Goal: Task Accomplishment & Management: Manage account settings

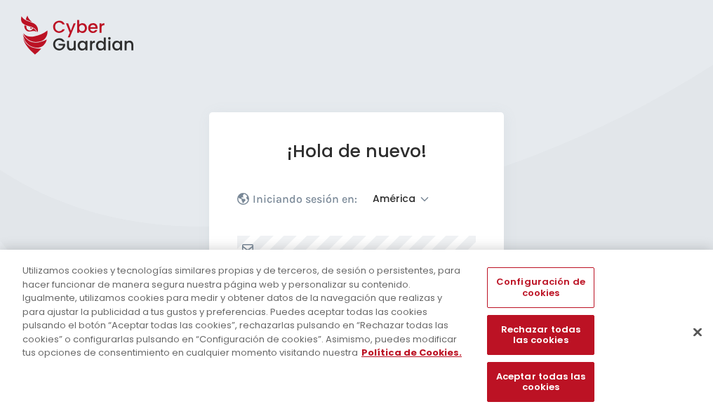
select select "América"
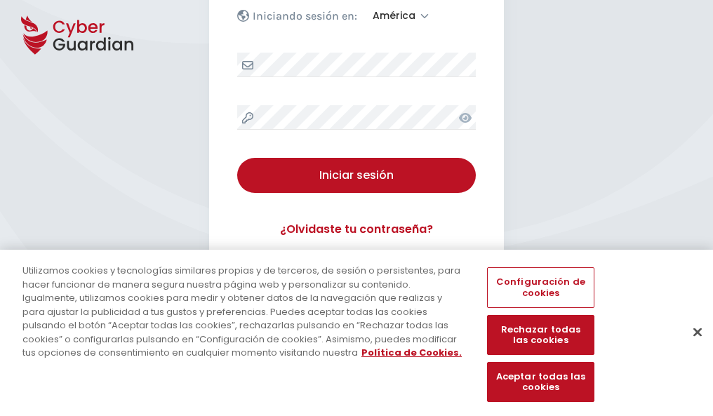
click at [691, 347] on button "Cerrar" at bounding box center [697, 332] width 31 height 31
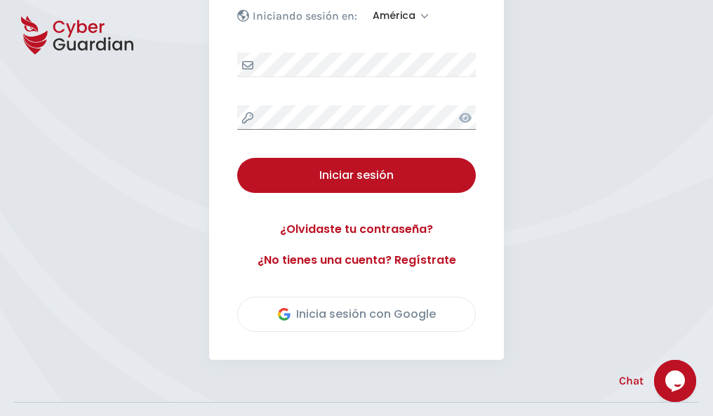
scroll to position [319, 0]
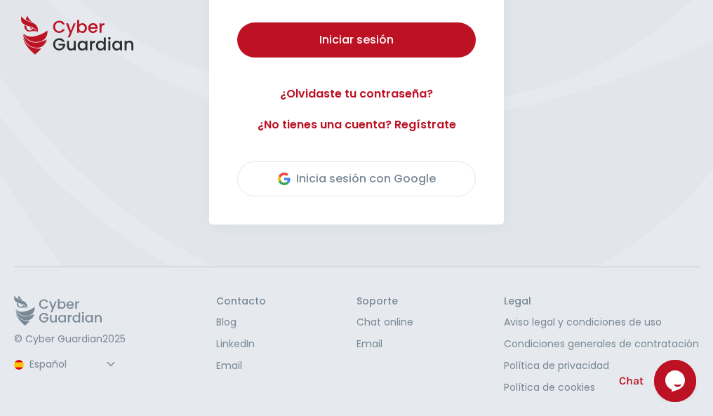
click at [237, 22] on button "Iniciar sesión" at bounding box center [356, 39] width 239 height 35
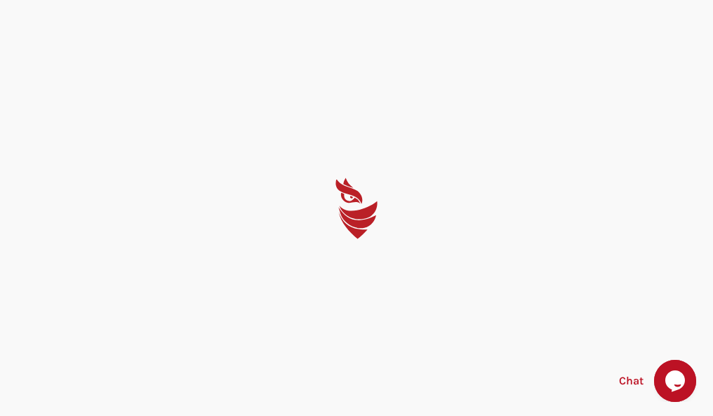
select select "English"
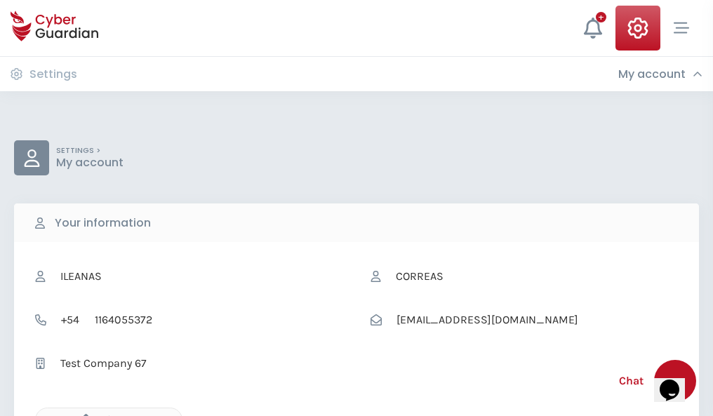
click at [82, 415] on icon "button" at bounding box center [83, 420] width 12 height 12
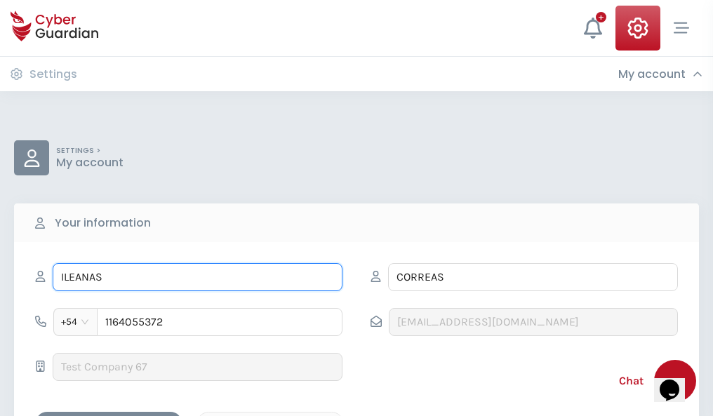
click at [197, 277] on input "ILEANAS" at bounding box center [198, 277] width 290 height 28
type input "I"
type input "Jordán"
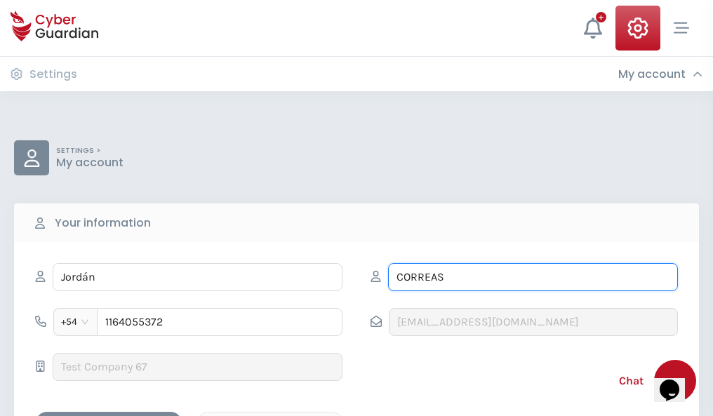
click at [533, 277] on input "CORREAS" at bounding box center [533, 277] width 290 height 28
type input "C"
type input "Garay"
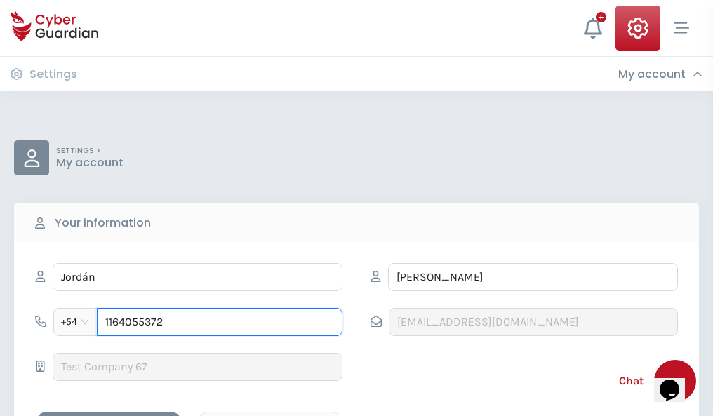
click at [220, 322] on input "1164055372" at bounding box center [220, 322] width 246 height 28
type input "1"
type input "4988257150"
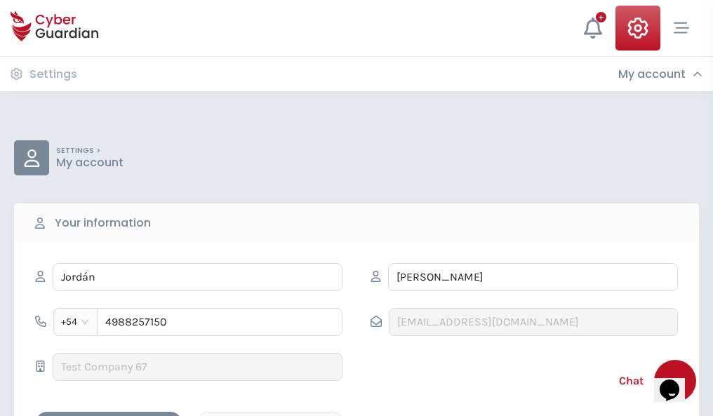
click at [270, 416] on div "Cancel" at bounding box center [270, 425] width 125 height 18
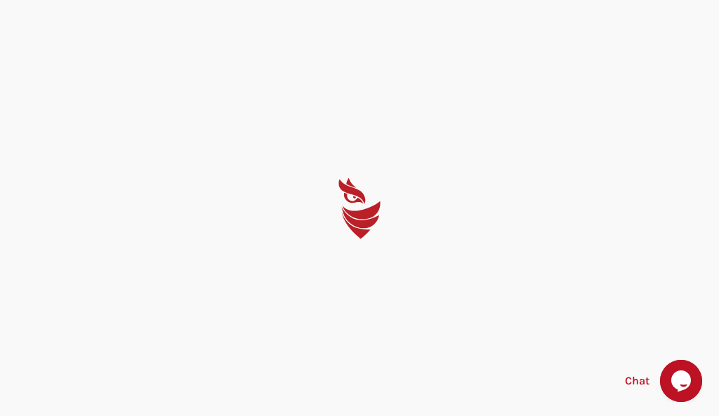
select select "English"
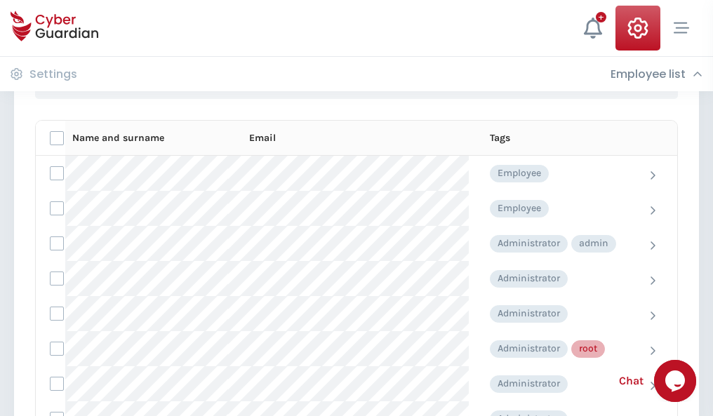
scroll to position [706, 0]
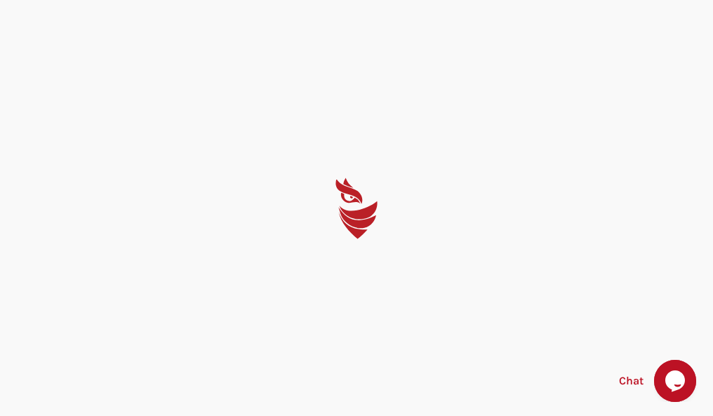
select select "English"
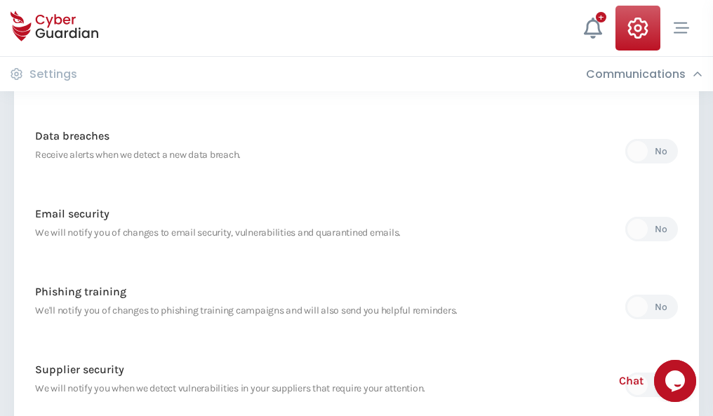
scroll to position [739, 0]
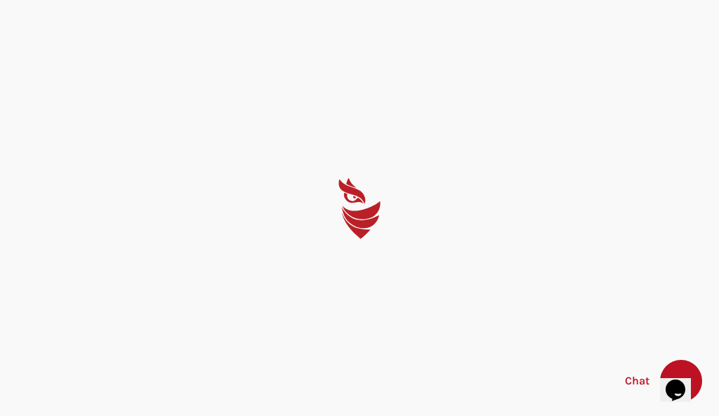
select select "English"
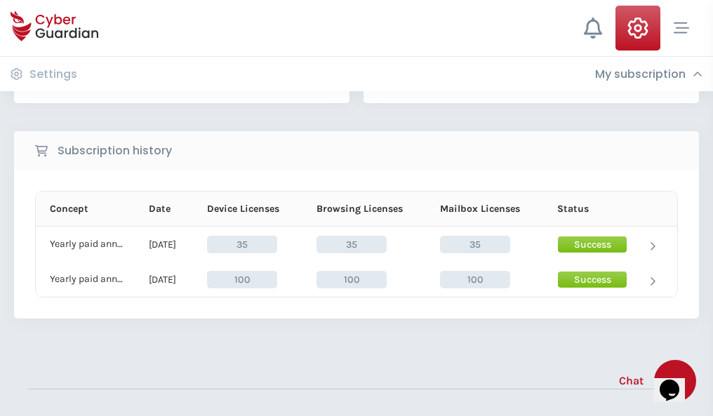
scroll to position [391, 0]
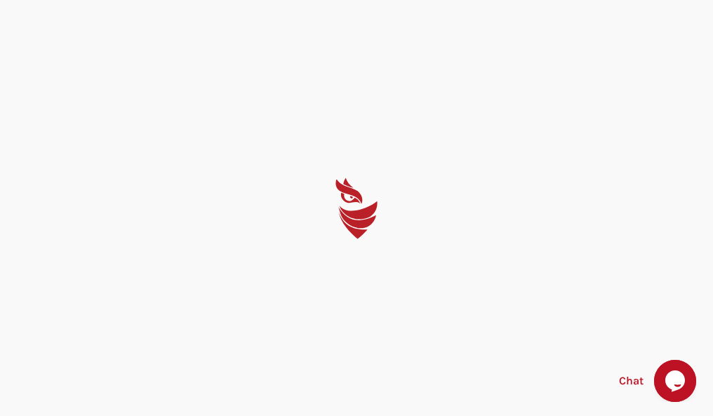
select select "English"
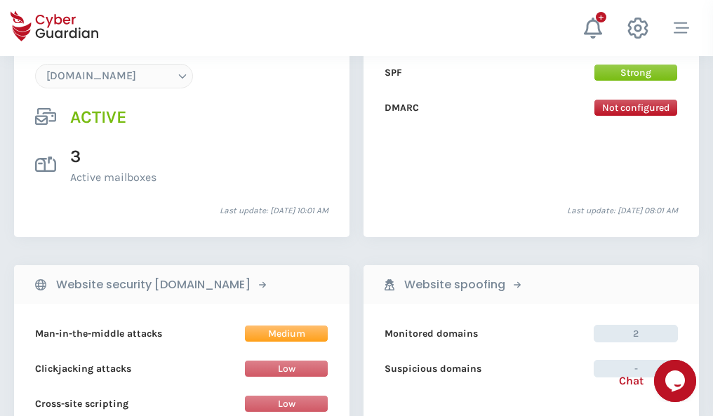
scroll to position [1495, 0]
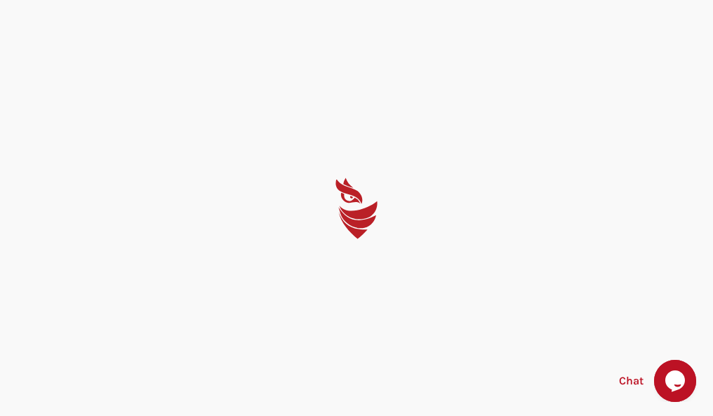
select select "English"
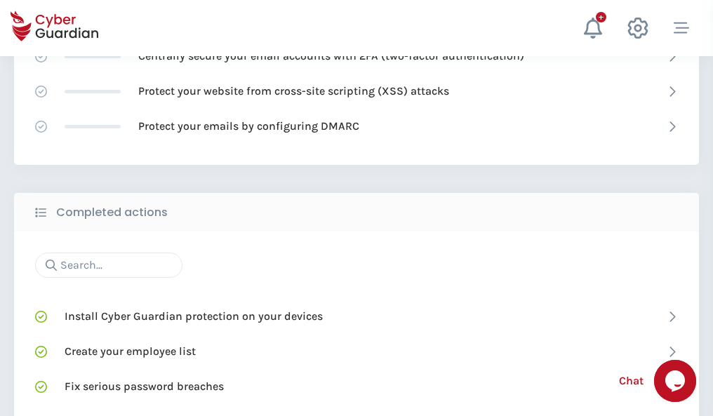
scroll to position [935, 0]
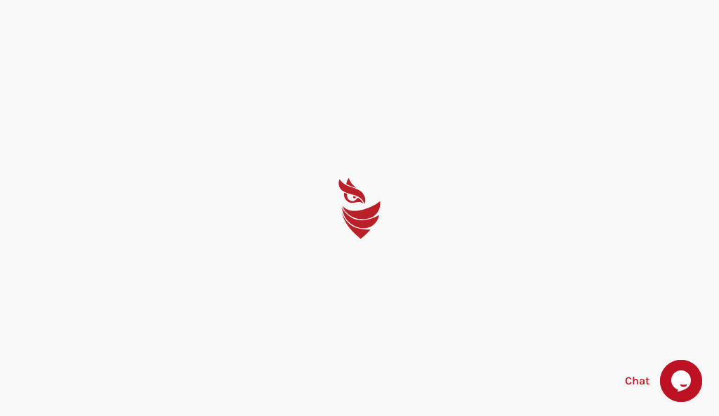
select select "English"
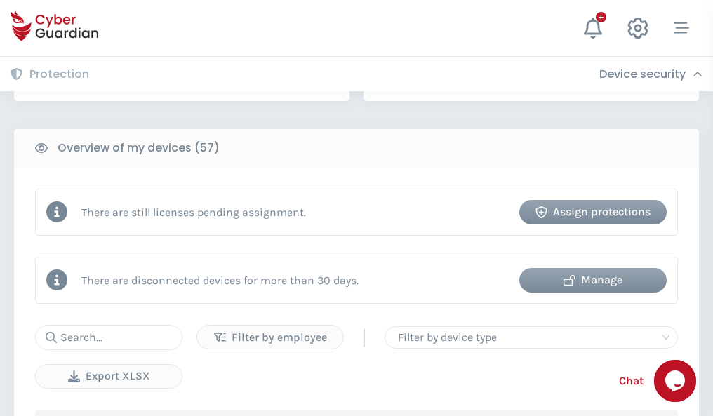
scroll to position [1360, 0]
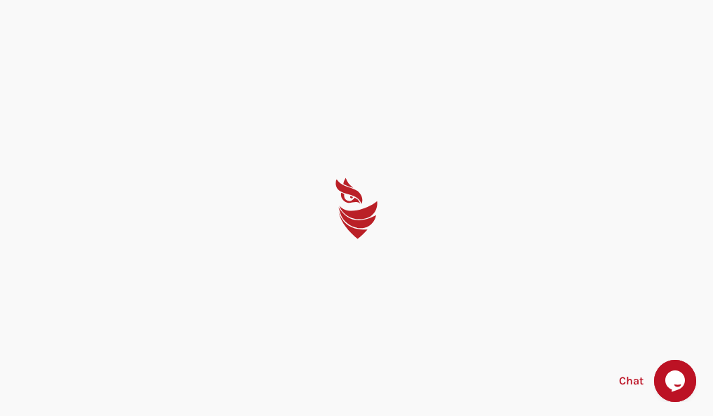
select select "English"
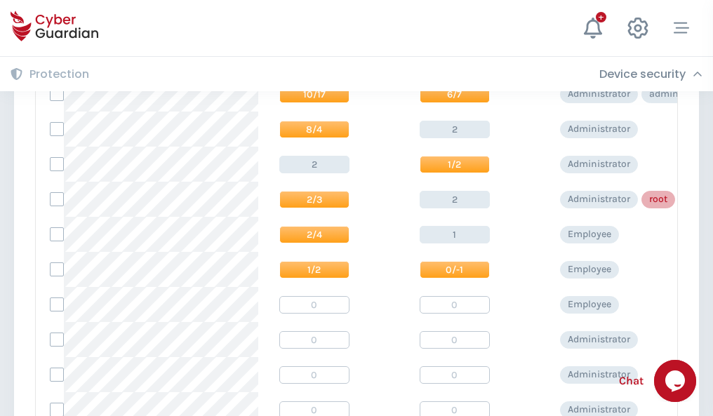
scroll to position [708, 0]
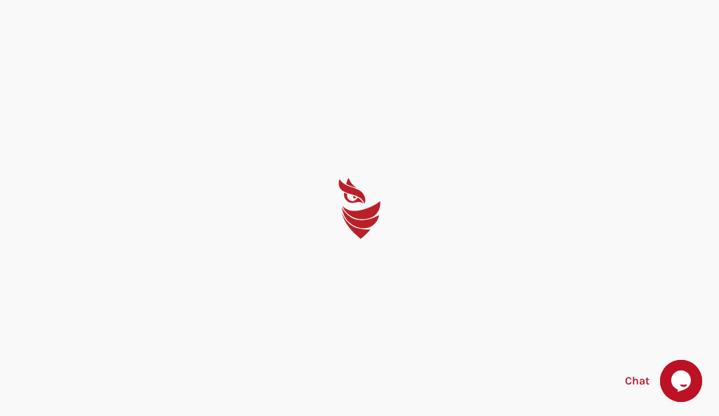
select select "English"
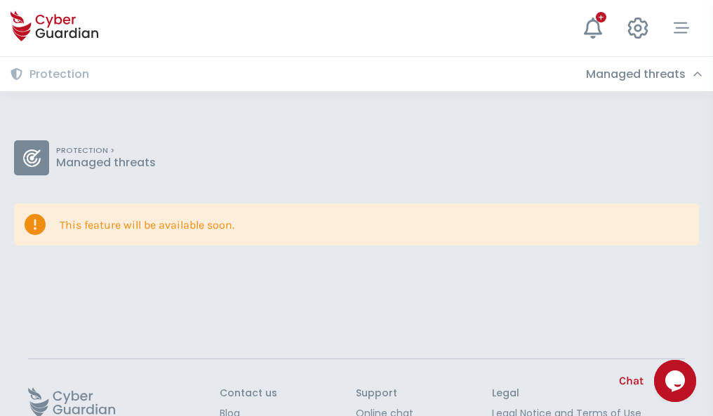
scroll to position [91, 0]
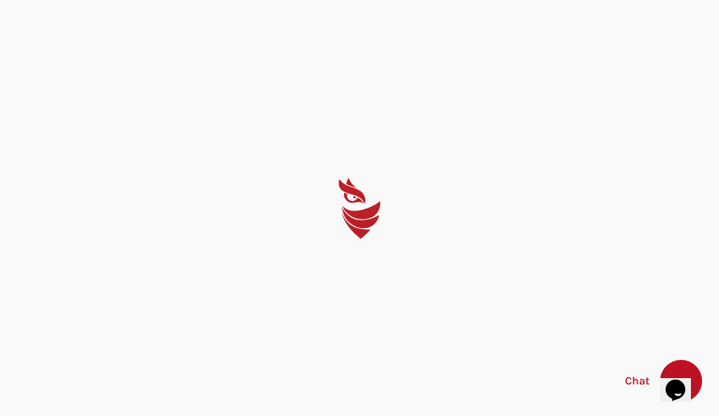
select select "English"
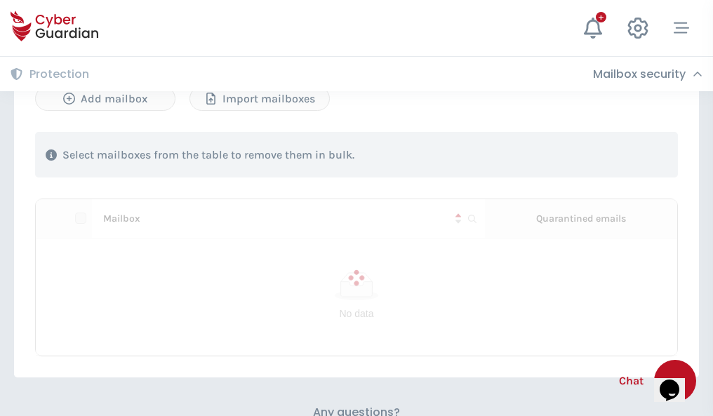
scroll to position [601, 0]
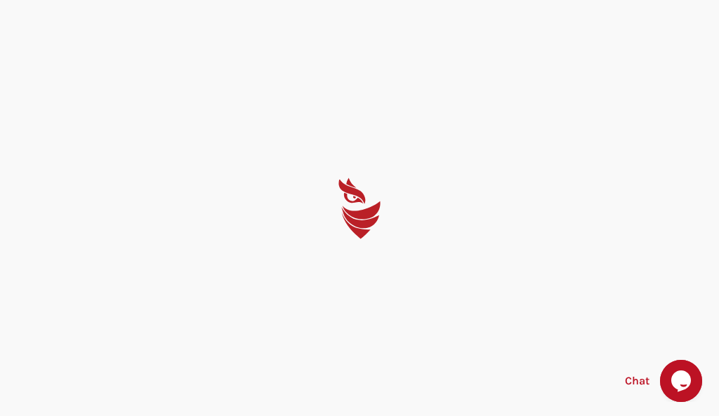
select select "English"
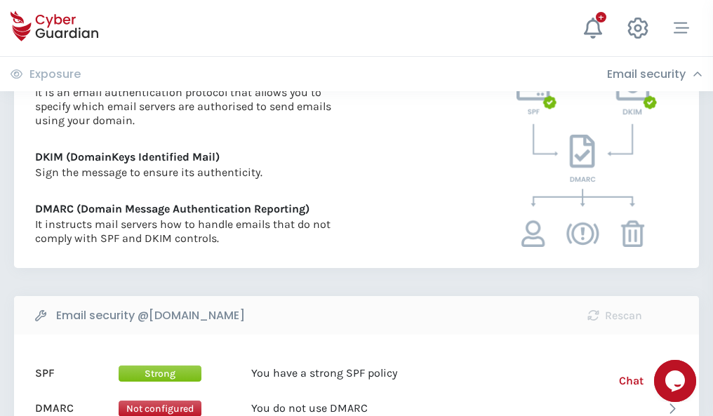
scroll to position [757, 0]
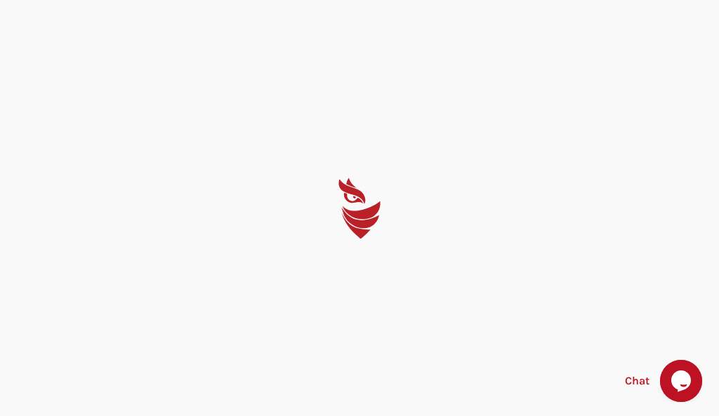
select select "English"
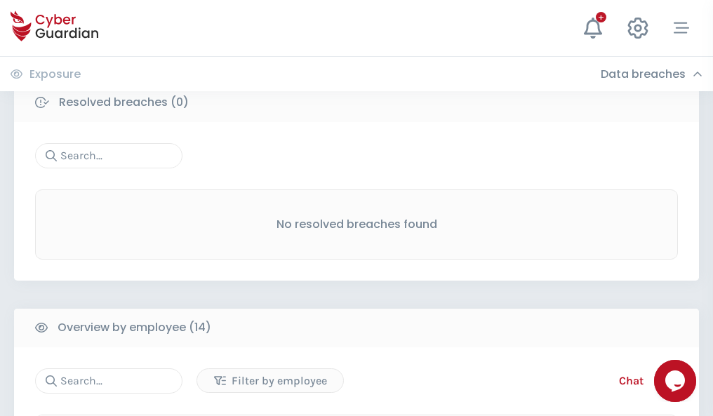
scroll to position [1268, 0]
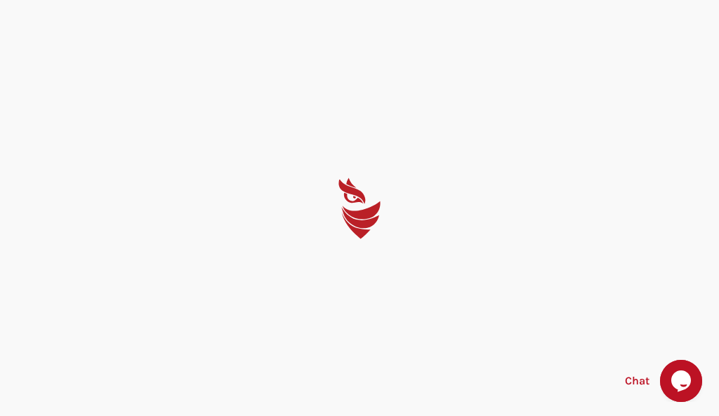
select select "English"
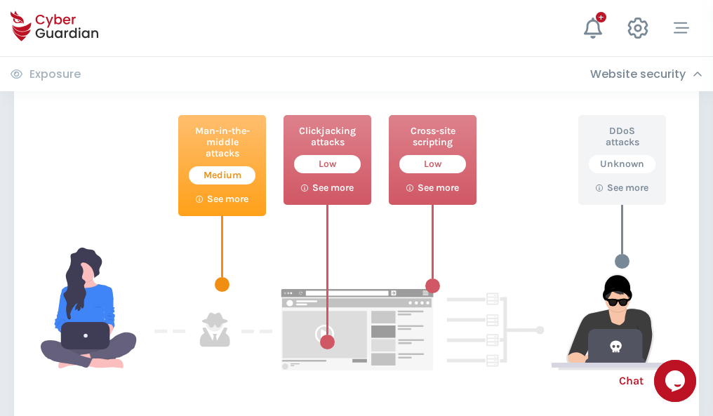
scroll to position [764, 0]
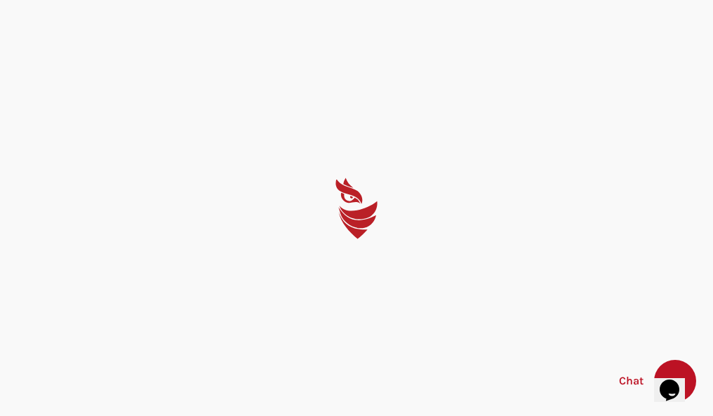
select select "English"
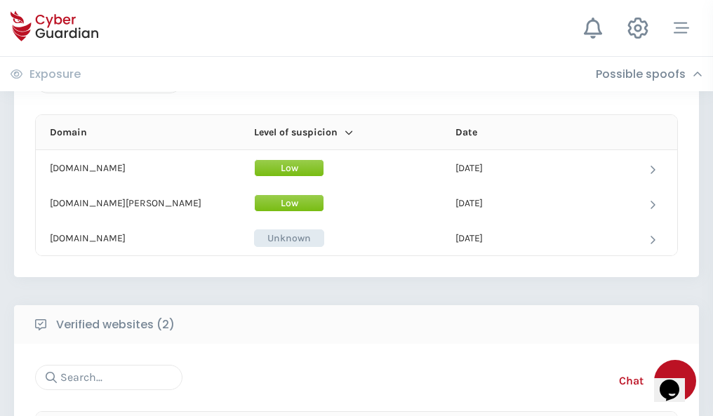
scroll to position [842, 0]
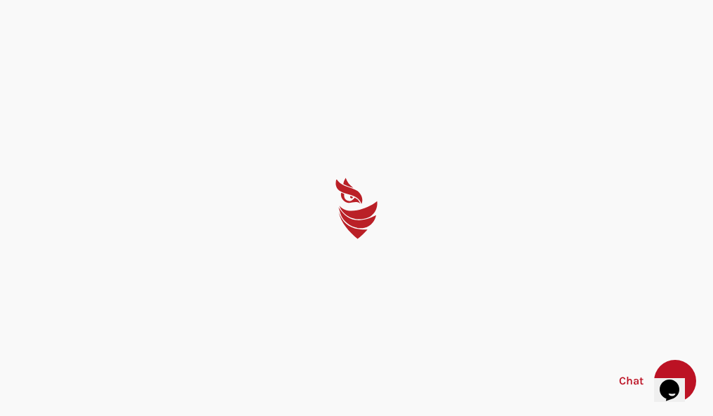
select select "English"
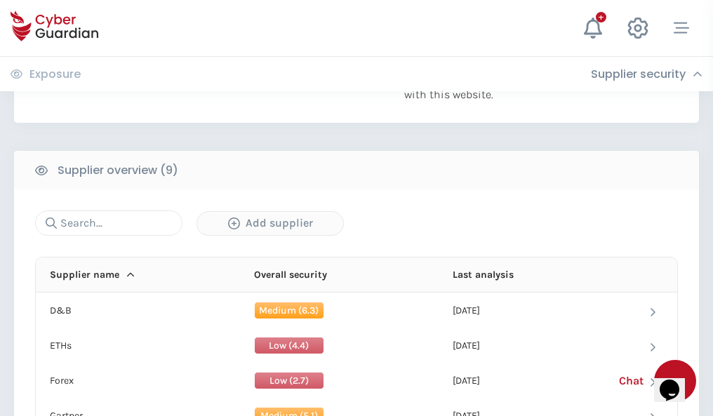
scroll to position [979, 0]
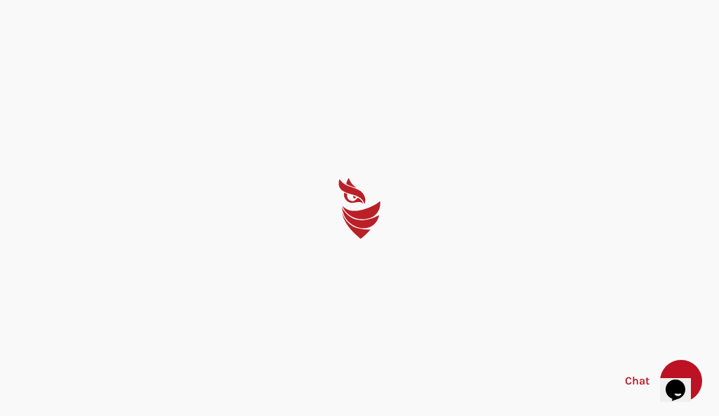
select select "English"
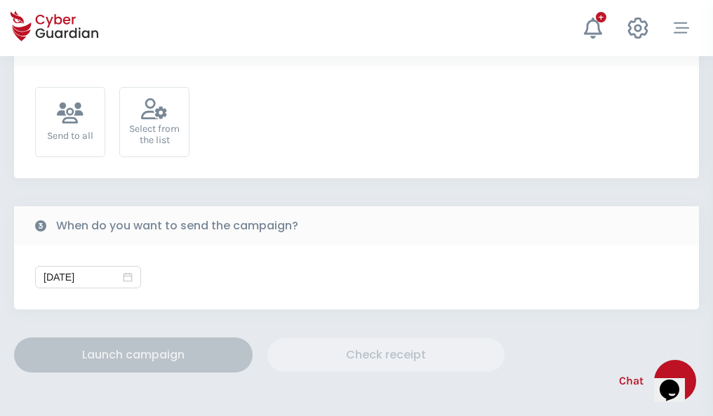
scroll to position [514, 0]
